Goal: Download file/media

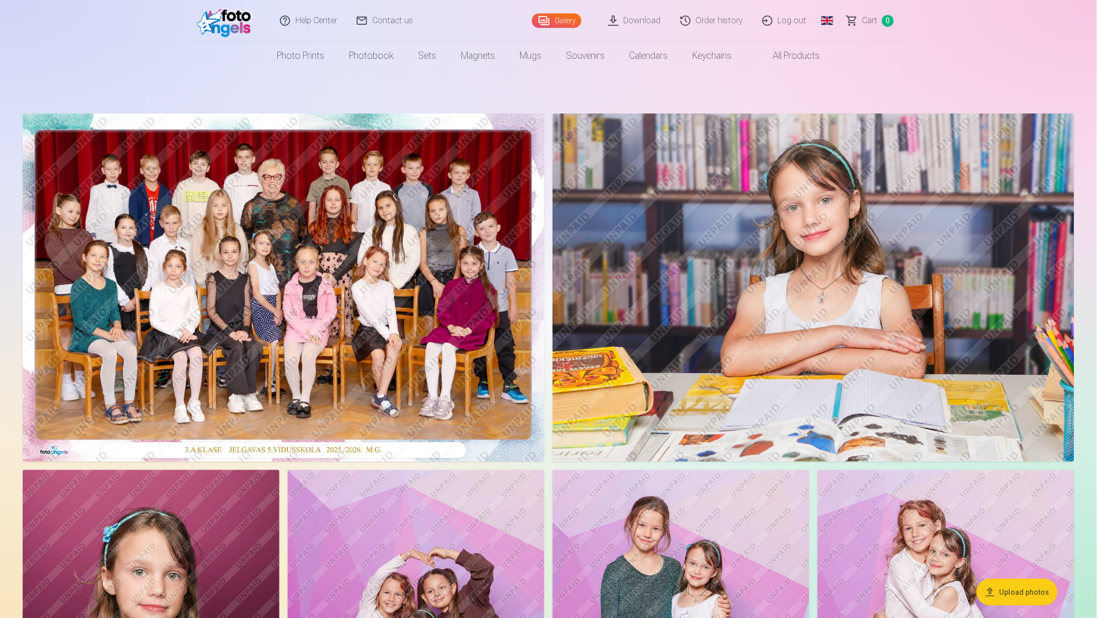
click at [653, 23] on link "Download" at bounding box center [635, 20] width 72 height 41
